Goal: Communication & Community: Participate in discussion

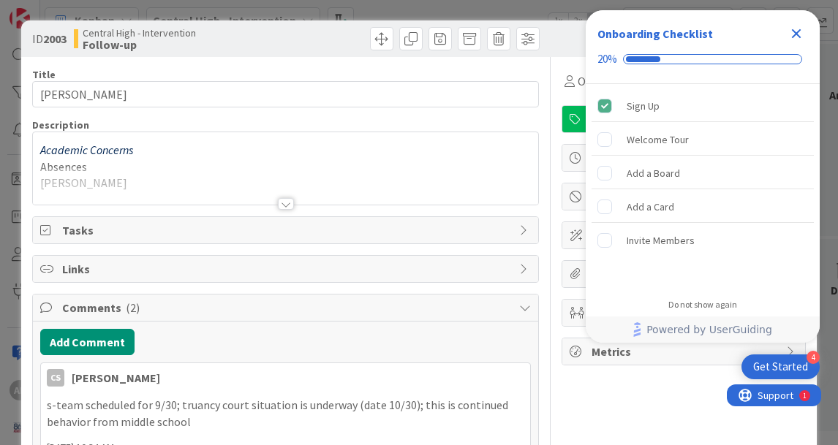
click at [796, 36] on icon "Close Checklist" at bounding box center [796, 34] width 18 height 18
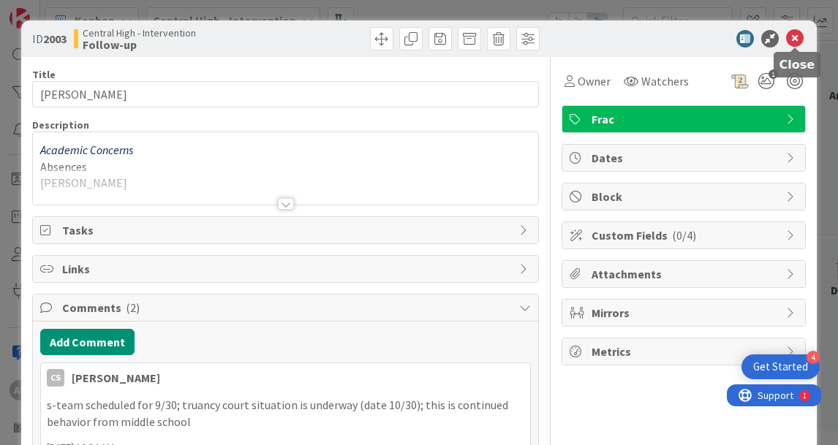
click at [793, 41] on icon at bounding box center [795, 39] width 18 height 18
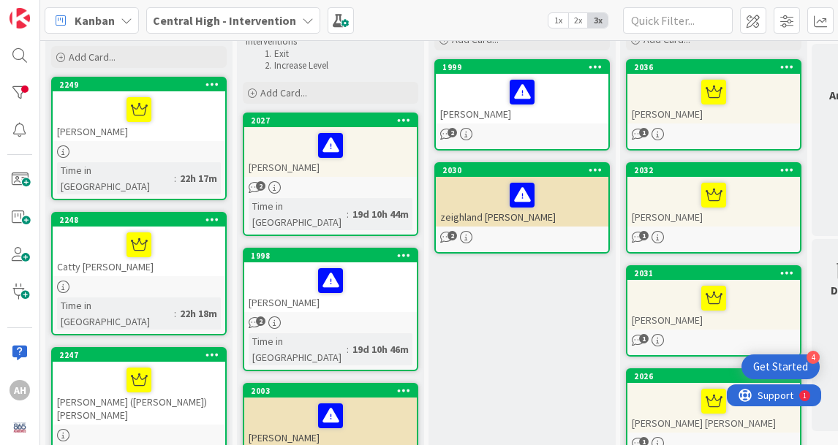
scroll to position [88, 0]
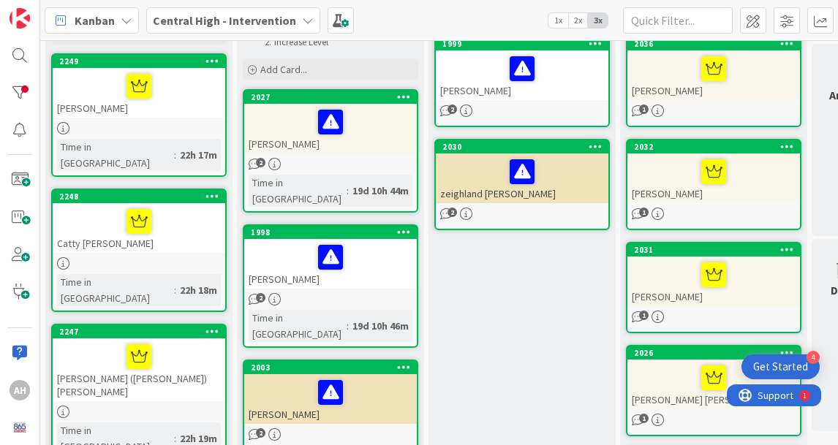
click at [303, 257] on div "Antwone Brown" at bounding box center [330, 264] width 173 height 50
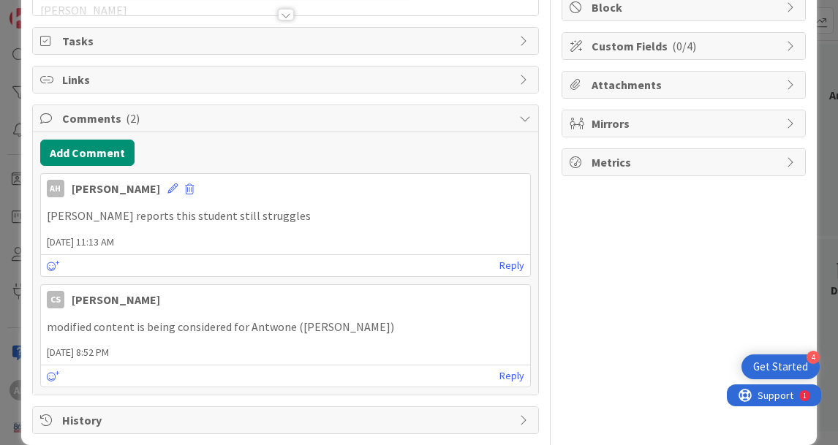
scroll to position [210, 0]
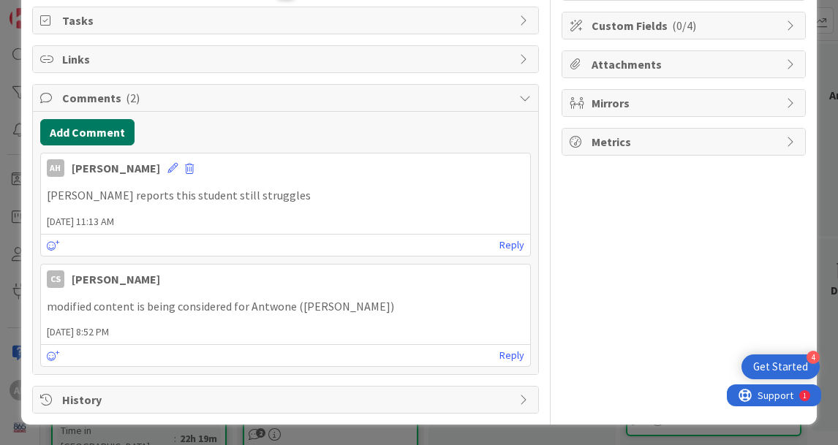
click at [111, 133] on button "Add Comment" at bounding box center [87, 132] width 94 height 26
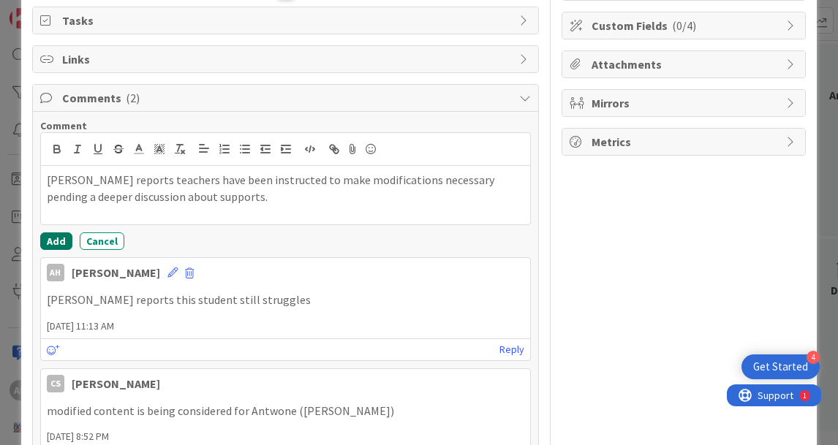
click at [56, 241] on button "Add" at bounding box center [56, 242] width 32 height 18
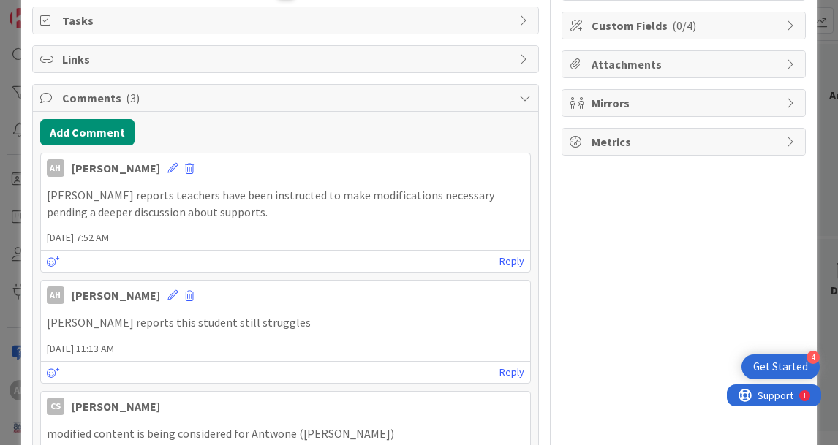
scroll to position [0, 0]
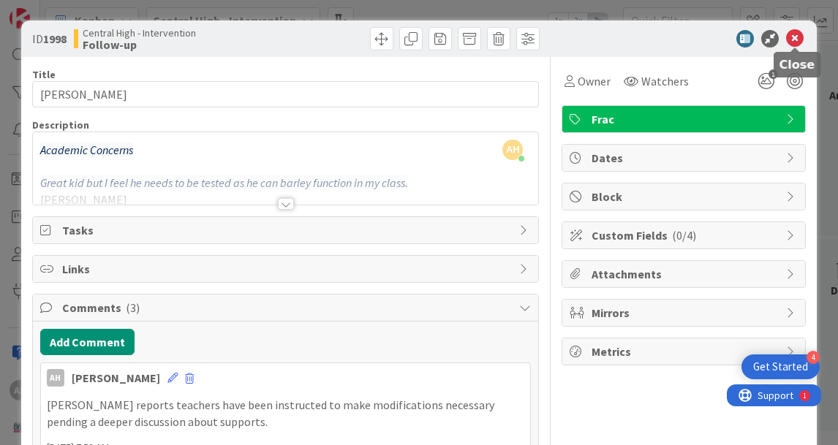
click at [793, 38] on icon at bounding box center [795, 39] width 18 height 18
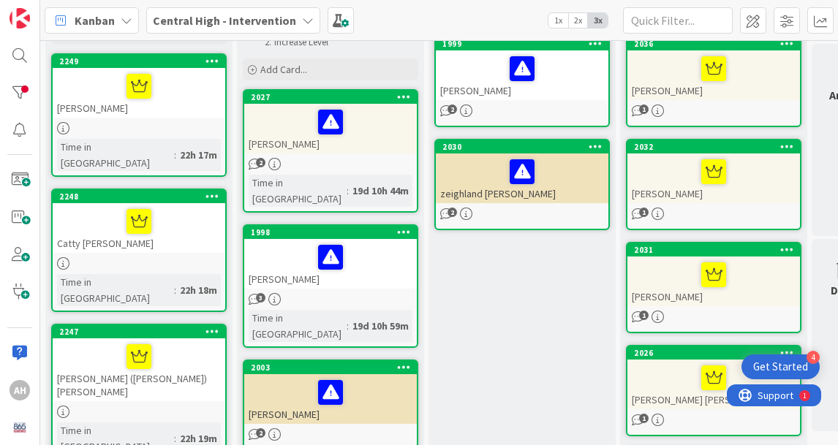
click at [271, 383] on div "Cazya Parker" at bounding box center [330, 399] width 173 height 50
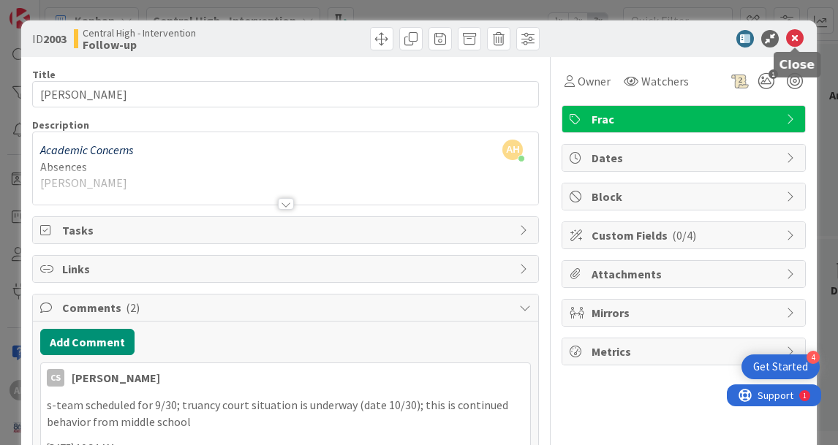
click at [799, 42] on icon at bounding box center [795, 39] width 18 height 18
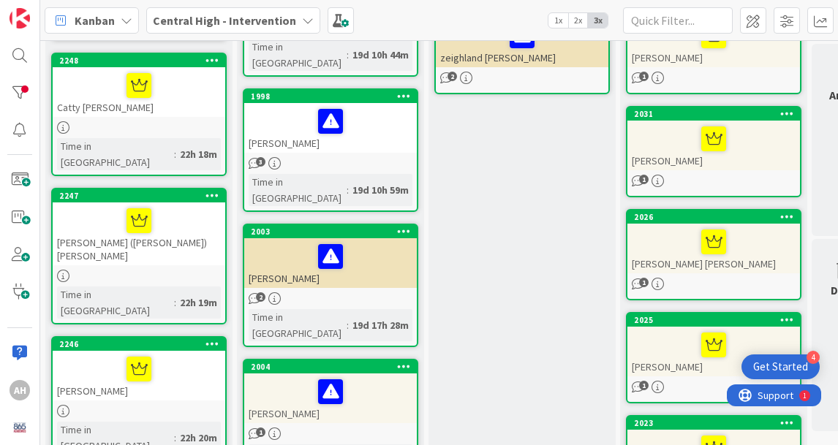
click at [269, 374] on div "Shavon Creswell" at bounding box center [330, 399] width 173 height 50
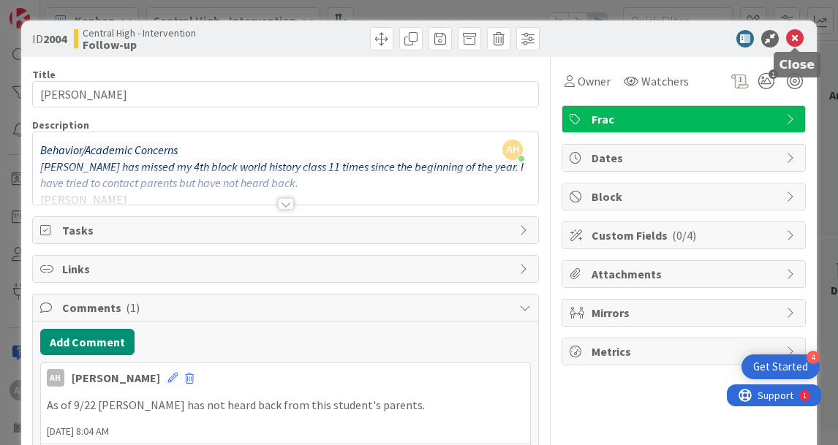
click at [798, 34] on icon at bounding box center [795, 39] width 18 height 18
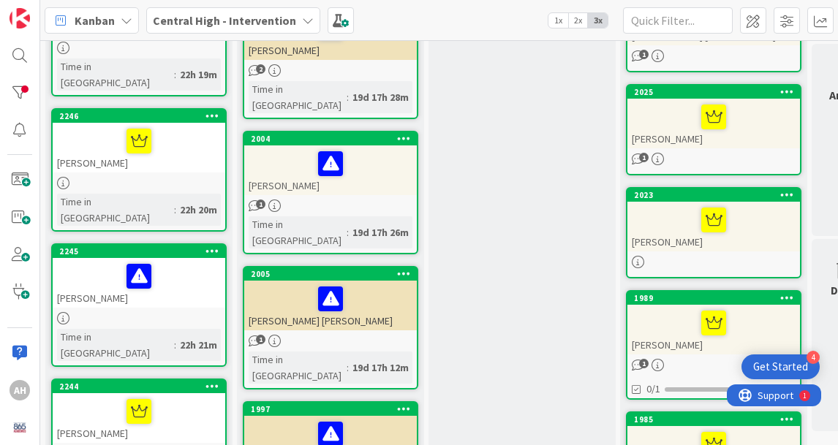
click at [295, 281] on div "Anthony Diego Mateo" at bounding box center [330, 306] width 173 height 50
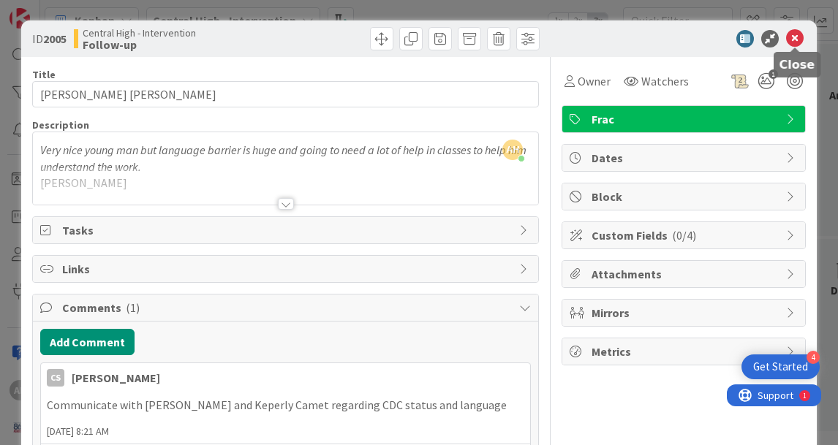
click at [798, 34] on icon at bounding box center [795, 39] width 18 height 18
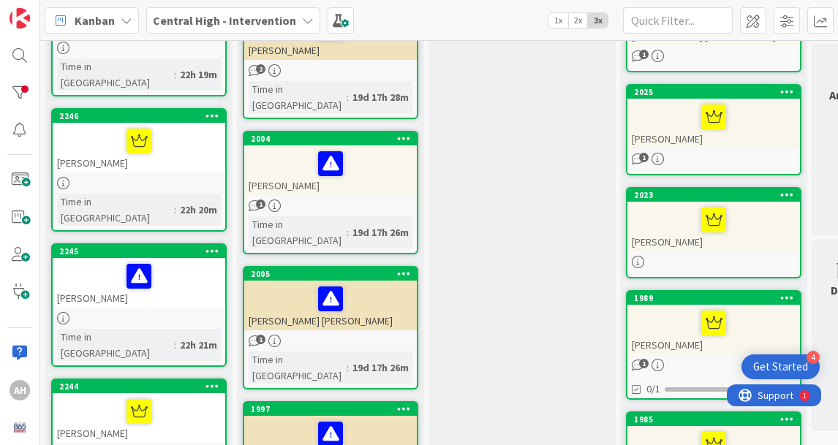
click at [296, 281] on div "Anthony Diego Mateo" at bounding box center [330, 306] width 173 height 50
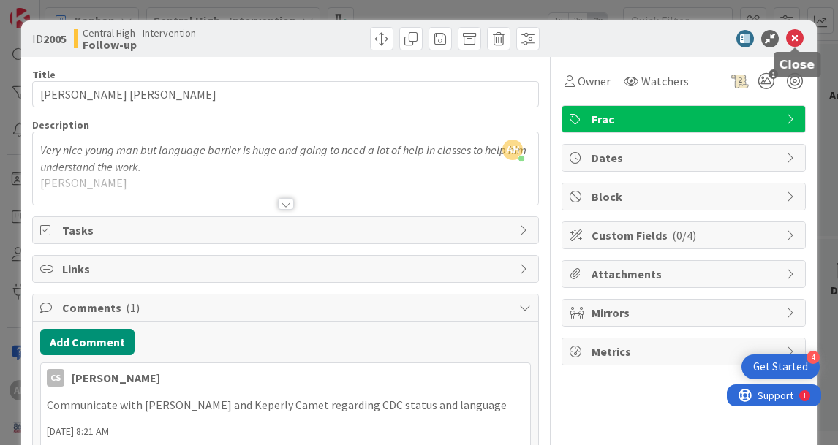
click at [798, 38] on icon at bounding box center [795, 39] width 18 height 18
